Goal: Transaction & Acquisition: Purchase product/service

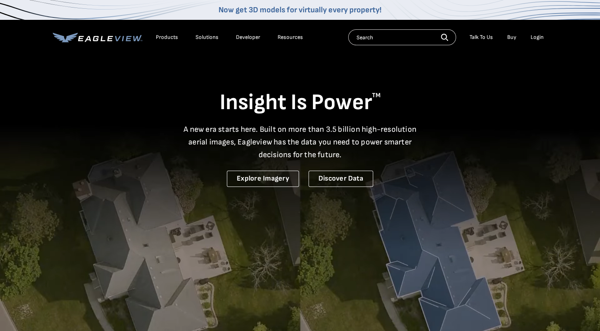
click at [534, 36] on div "Login" at bounding box center [536, 37] width 13 height 7
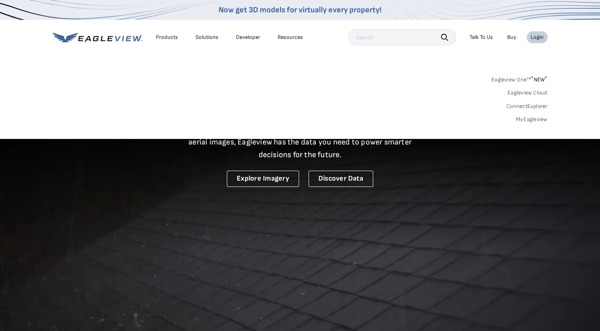
click at [533, 119] on link "MyEagleview" at bounding box center [532, 119] width 32 height 7
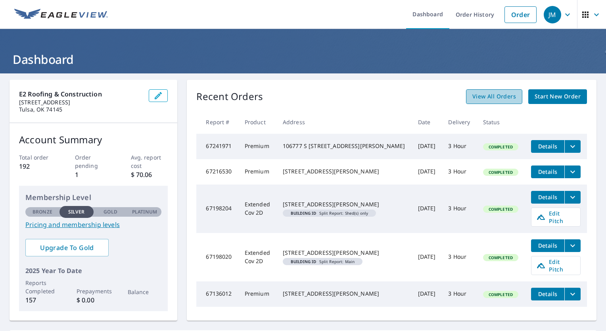
click at [486, 102] on link "View All Orders" at bounding box center [494, 96] width 56 height 15
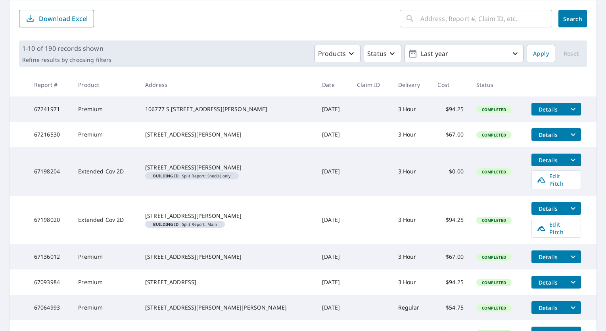
scroll to position [40, 0]
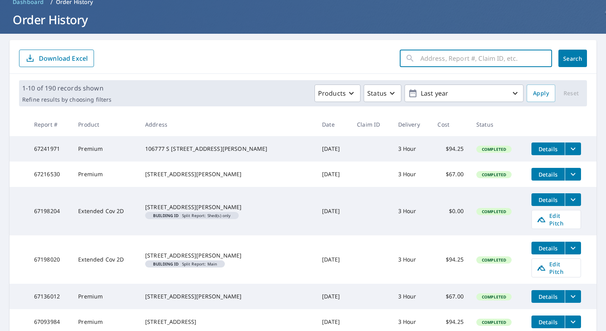
click at [420, 55] on input "text" at bounding box center [486, 58] width 132 height 22
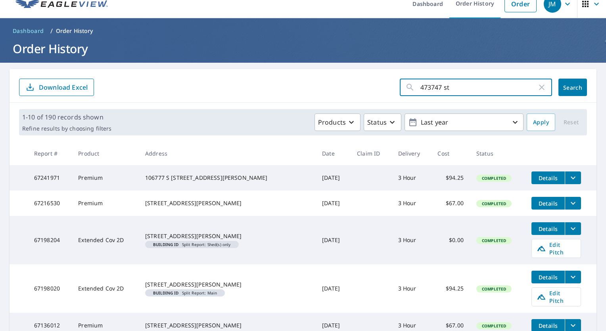
scroll to position [0, 0]
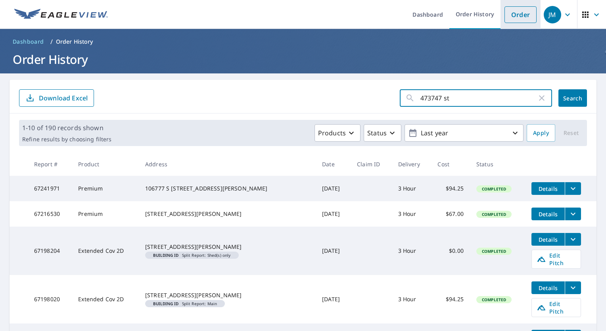
type input "473747 st"
click at [511, 12] on link "Order" at bounding box center [520, 14] width 32 height 17
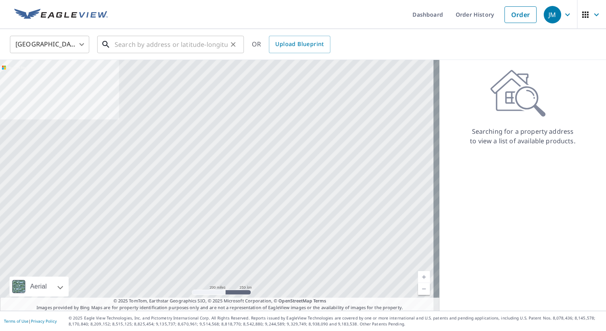
click at [150, 46] on input "text" at bounding box center [171, 44] width 113 height 22
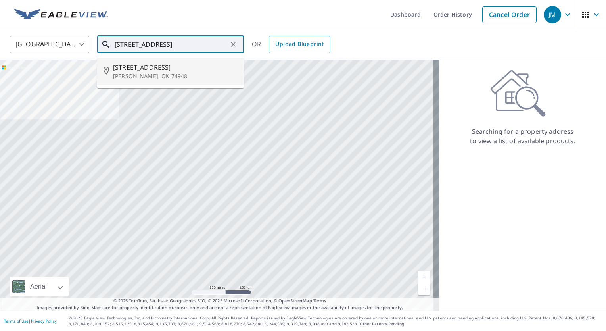
click at [170, 63] on span "473747 State Highway 101" at bounding box center [175, 68] width 124 height 10
type input "473747 State Highway 101 Muldrow, OK 74948"
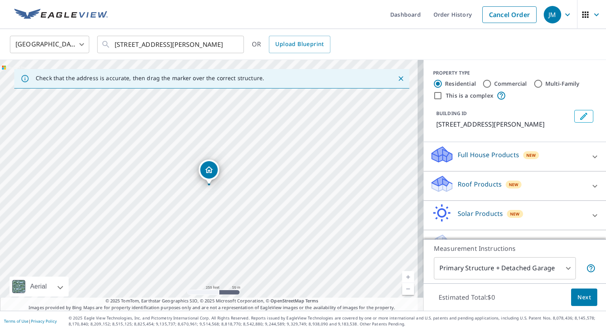
click at [220, 147] on div "473747 State Highway 101 Muldrow, OK 74948" at bounding box center [211, 185] width 423 height 251
drag, startPoint x: 210, startPoint y: 169, endPoint x: 222, endPoint y: 128, distance: 43.0
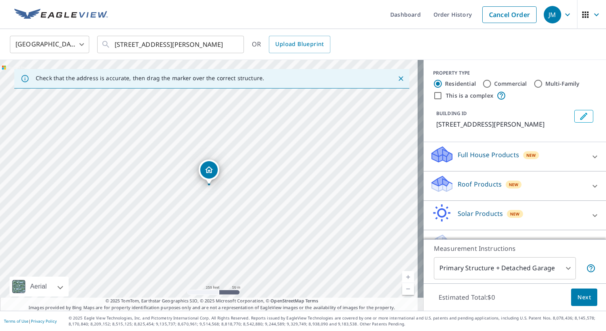
click at [590, 161] on icon at bounding box center [595, 157] width 10 height 10
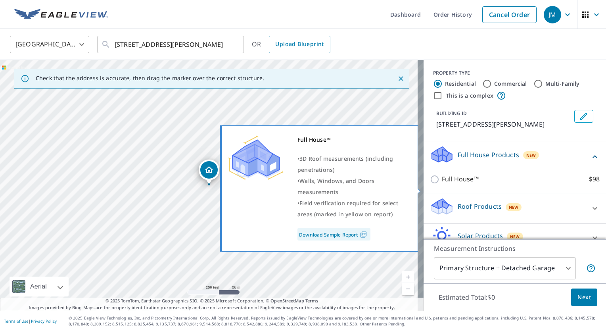
click at [430, 184] on input "Full House™ $98" at bounding box center [436, 179] width 12 height 10
checkbox input "true"
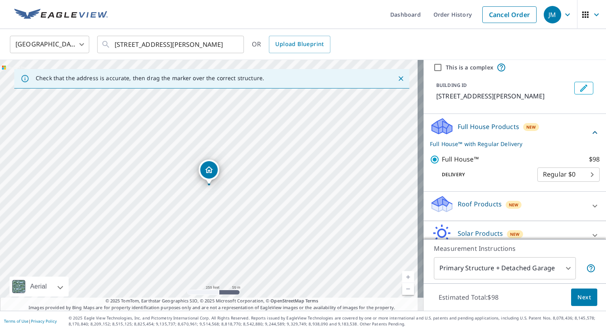
scroll to position [40, 0]
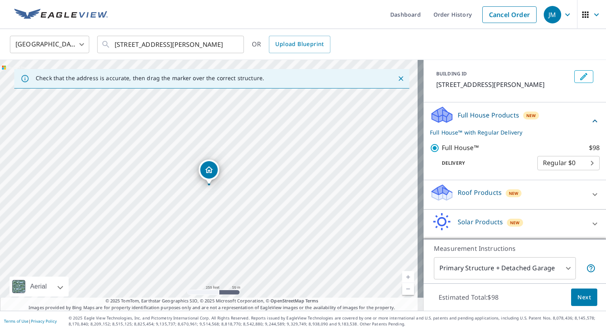
click at [545, 263] on body "JM JM Dashboard Order History Cancel Order JM United States US ​ 473747 State H…" at bounding box center [303, 165] width 606 height 331
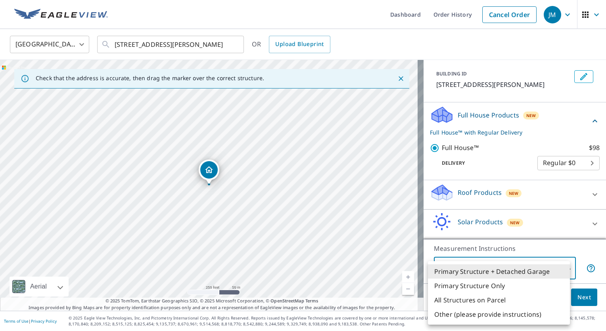
click at [539, 281] on li "Primary Structure Only" at bounding box center [499, 285] width 142 height 14
type input "2"
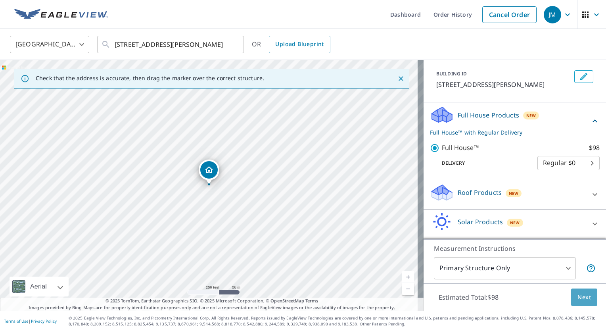
click at [577, 294] on span "Next" at bounding box center [583, 297] width 13 height 10
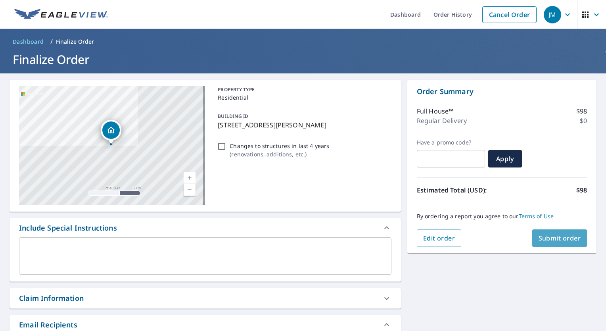
click at [544, 235] on span "Submit order" at bounding box center [559, 237] width 42 height 9
checkbox input "true"
